Goal: Task Accomplishment & Management: Complete application form

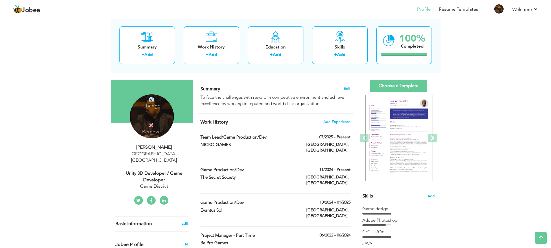
scroll to position [29, 0]
click at [233, 167] on label "Game Production/Dev" at bounding box center [248, 170] width 97 height 6
type input "Game Production/Dev"
type input "The Secret Society"
type input "11/2024"
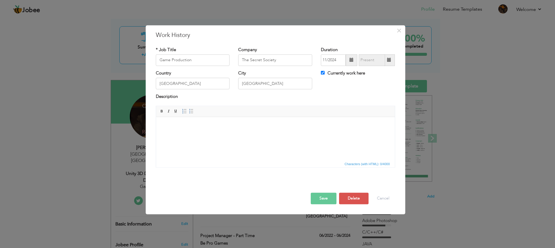
click at [327, 198] on button "Save" at bounding box center [324, 199] width 26 height 12
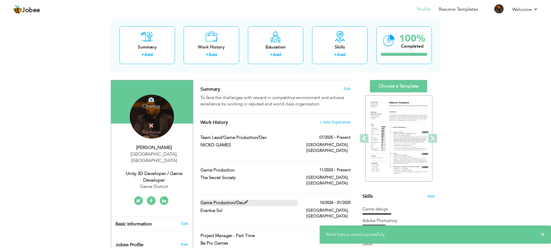
click at [222, 200] on label "Game Production/Dev" at bounding box center [248, 203] width 97 height 6
type input "Game Production/Dev"
type input "Evantus Sol"
type input "10/2024"
type input "01/2025"
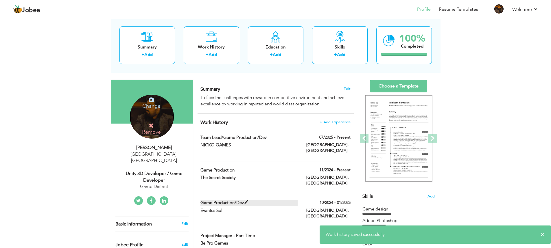
checkbox input "false"
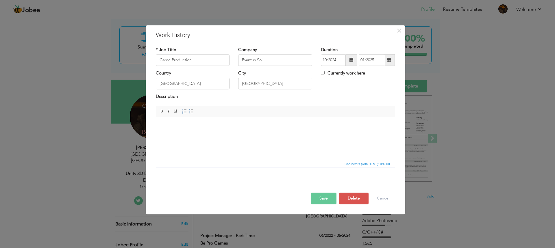
click at [321, 201] on button "Save" at bounding box center [324, 199] width 26 height 12
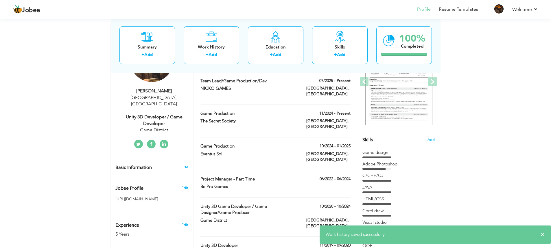
scroll to position [87, 0]
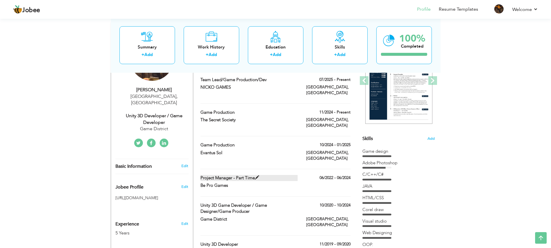
click at [252, 175] on label "Project Manager - Part Time" at bounding box center [248, 178] width 97 height 6
type input "Project Manager - Part Time"
type input "Be Pro Games"
type input "06/2022"
type input "06/2024"
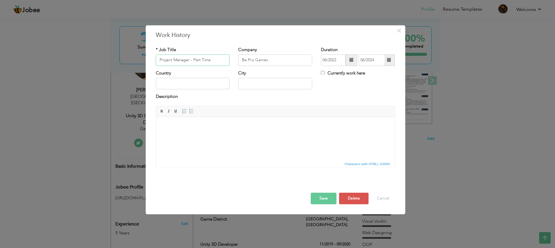
drag, startPoint x: 217, startPoint y: 62, endPoint x: 113, endPoint y: 63, distance: 104.1
click at [113, 63] on div "× Work History * Job Title Project Manager - Part Time Company Be Pro Games Dur…" at bounding box center [277, 124] width 555 height 248
click at [325, 193] on button "Save" at bounding box center [324, 199] width 26 height 12
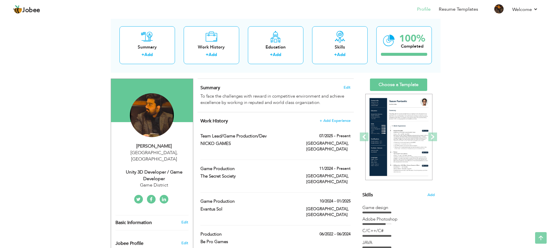
scroll to position [29, 0]
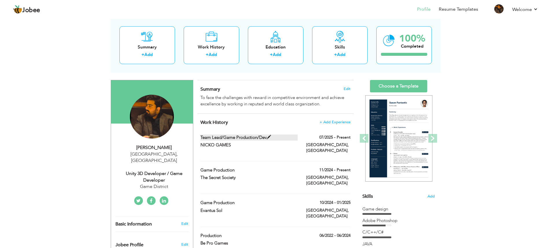
click at [242, 138] on label "Team Lead/Game Production/Dev" at bounding box center [248, 138] width 97 height 6
type input "Team Lead/Game Production/Dev"
type input "NICKO GAMES"
type input "07/2025"
type input "[GEOGRAPHIC_DATA]"
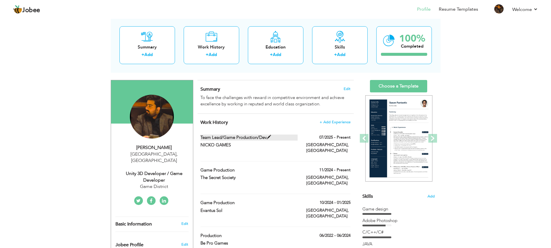
type input "[GEOGRAPHIC_DATA]"
checkbox input "true"
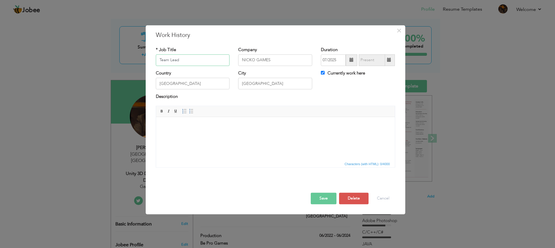
type input "Team Lead"
click at [319, 201] on button "Save" at bounding box center [324, 199] width 26 height 12
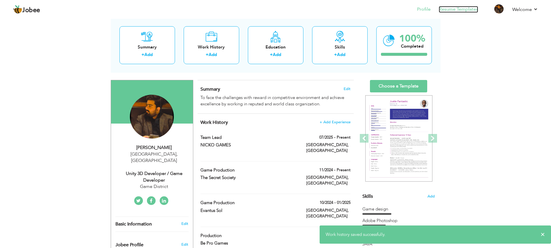
click at [452, 8] on link "Resume Templates" at bounding box center [458, 9] width 39 height 7
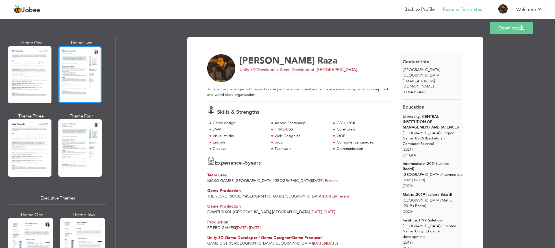
scroll to position [376, 0]
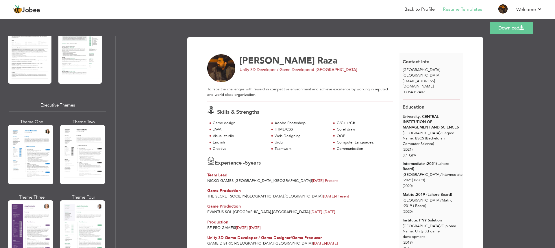
click at [70, 167] on div at bounding box center [82, 154] width 45 height 59
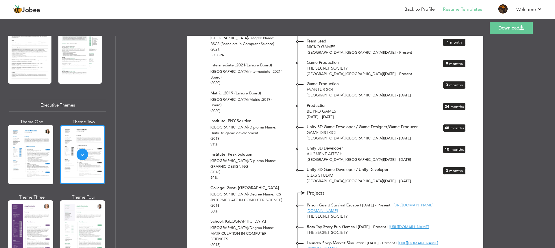
scroll to position [87, 0]
click at [513, 25] on link "Download" at bounding box center [511, 28] width 43 height 13
